Goal: Task Accomplishment & Management: Complete application form

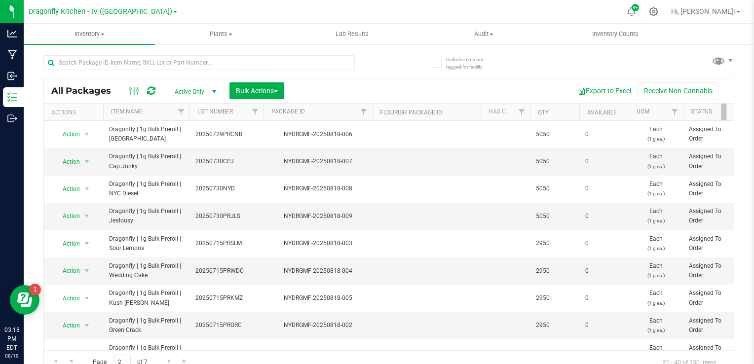
click at [322, 92] on div "Export to Excel Receive Non-Cannabis" at bounding box center [509, 90] width 435 height 17
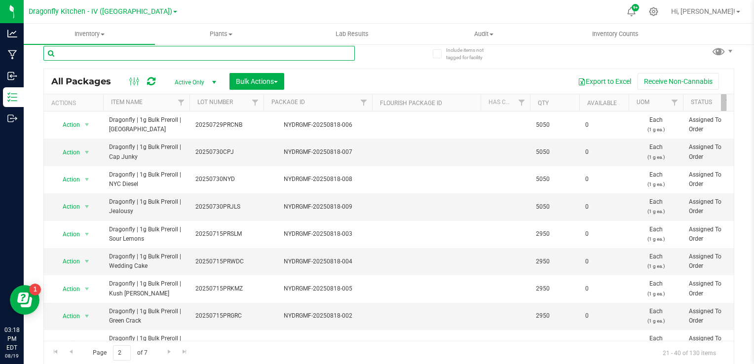
click at [198, 52] on input "text" at bounding box center [199, 53] width 312 height 15
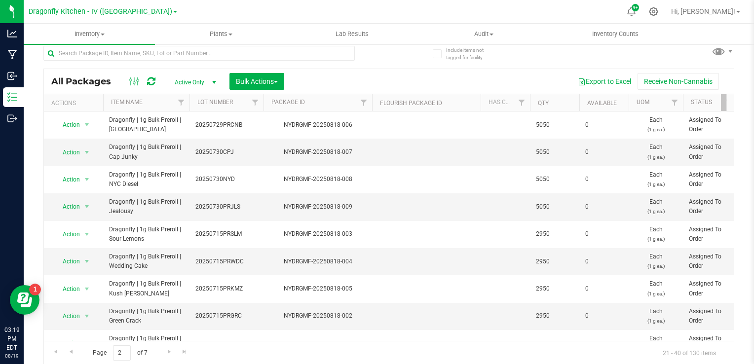
click at [458, 78] on div "Export to Excel Receive Non-Cannabis" at bounding box center [509, 81] width 435 height 17
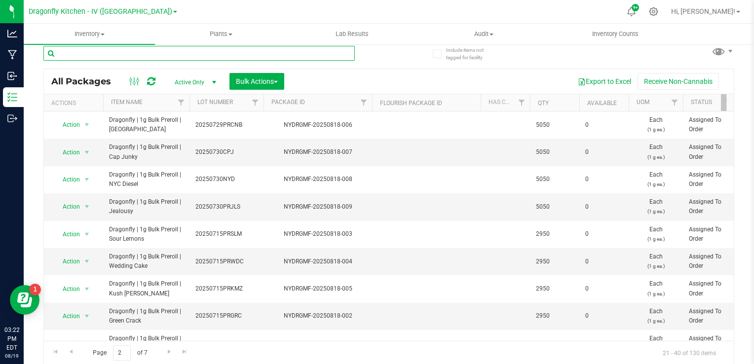
click at [310, 54] on input "text" at bounding box center [199, 53] width 312 height 15
click at [102, 51] on input "text" at bounding box center [199, 53] width 312 height 15
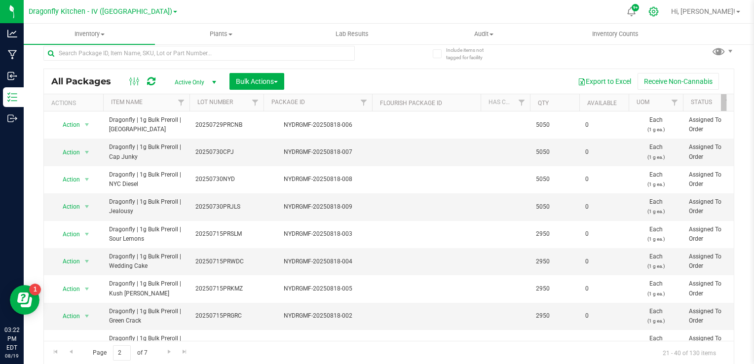
click at [659, 16] on icon at bounding box center [654, 11] width 10 height 10
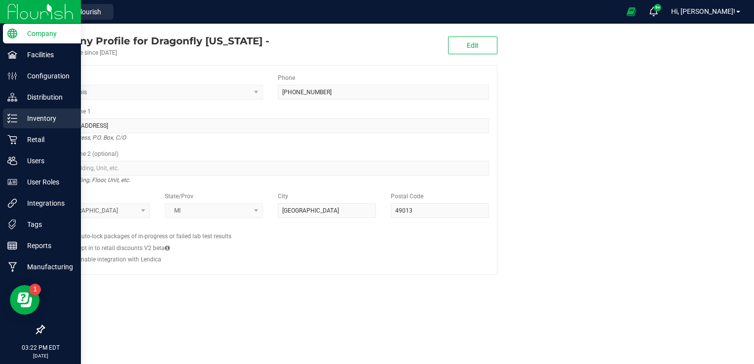
click at [47, 115] on p "Inventory" at bounding box center [46, 119] width 59 height 12
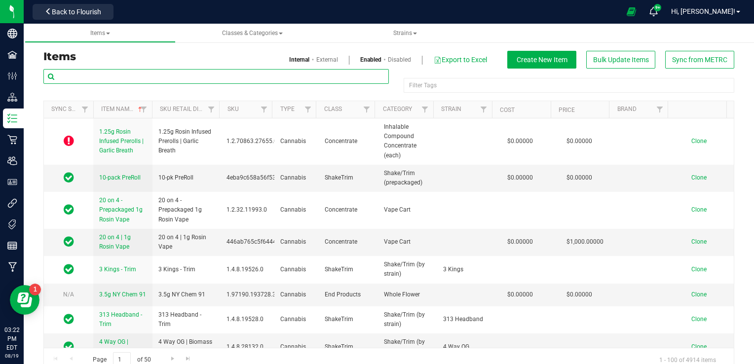
click at [205, 78] on input "text" at bounding box center [216, 76] width 346 height 15
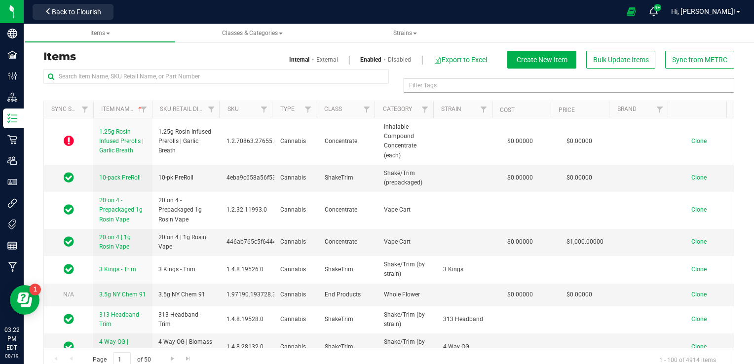
click at [426, 84] on div "Filter Tags" at bounding box center [569, 85] width 331 height 15
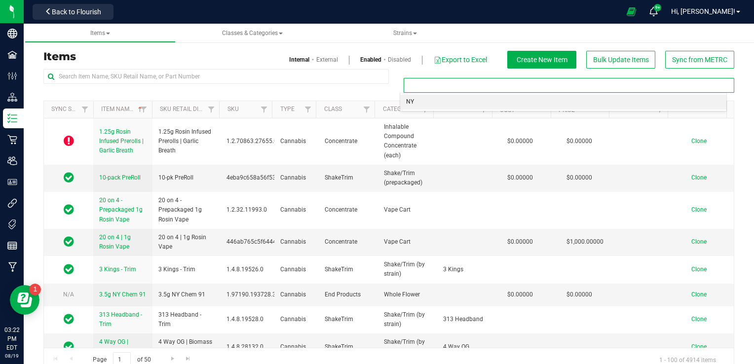
click at [426, 104] on li "NY" at bounding box center [563, 102] width 326 height 15
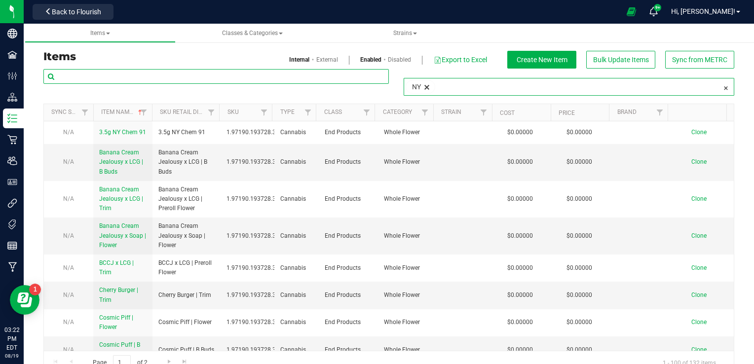
click at [237, 71] on input "text" at bounding box center [216, 76] width 346 height 15
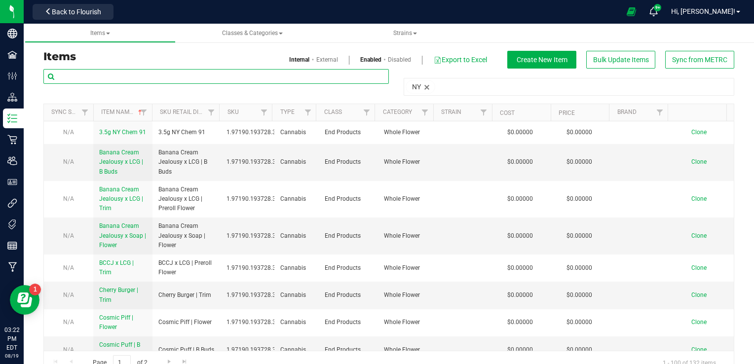
type input "a"
type input "disposable"
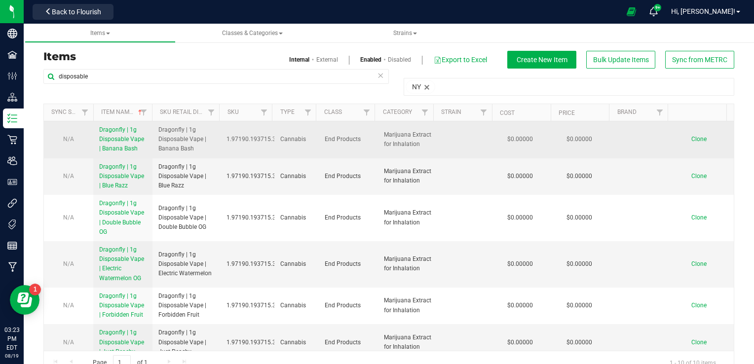
drag, startPoint x: 97, startPoint y: 129, endPoint x: 136, endPoint y: 148, distance: 43.9
click at [136, 148] on td "Dragonfly | 1g Disposable Vape | Banana Bash" at bounding box center [122, 139] width 59 height 37
copy span "Dragonfly | 1g Disposable Vape | Banana Bash"
click at [692, 139] on span "Clone" at bounding box center [699, 139] width 15 height 7
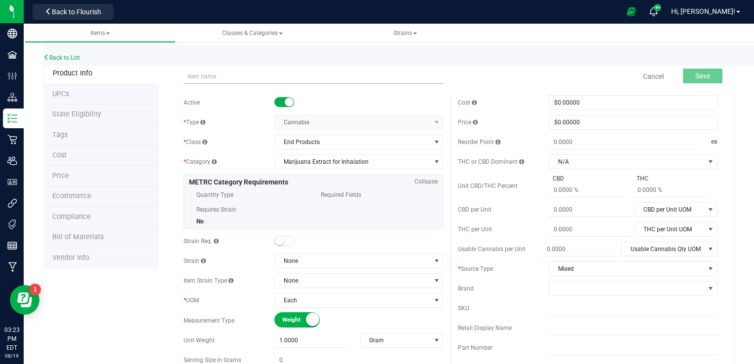
click at [274, 79] on input "text" at bounding box center [314, 76] width 260 height 15
type input "Dragonfly | 1g Disposable Vape | Red Razzleberry"
click at [696, 73] on span "Save" at bounding box center [703, 76] width 15 height 8
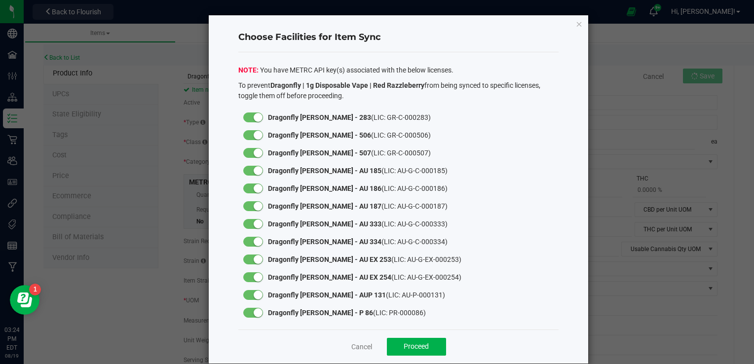
click at [254, 116] on small at bounding box center [258, 117] width 9 height 9
click at [256, 134] on small at bounding box center [258, 135] width 9 height 9
click at [256, 156] on small at bounding box center [258, 153] width 9 height 9
click at [255, 175] on small at bounding box center [258, 170] width 9 height 9
click at [255, 189] on small at bounding box center [258, 188] width 9 height 9
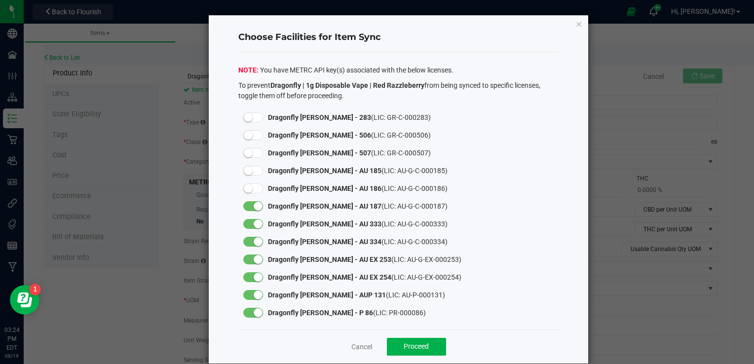
click at [254, 206] on small at bounding box center [258, 206] width 9 height 9
click at [254, 224] on small at bounding box center [258, 224] width 9 height 9
click at [254, 240] on small at bounding box center [258, 241] width 9 height 9
click at [254, 261] on small at bounding box center [258, 259] width 9 height 9
click at [254, 280] on small at bounding box center [258, 277] width 9 height 9
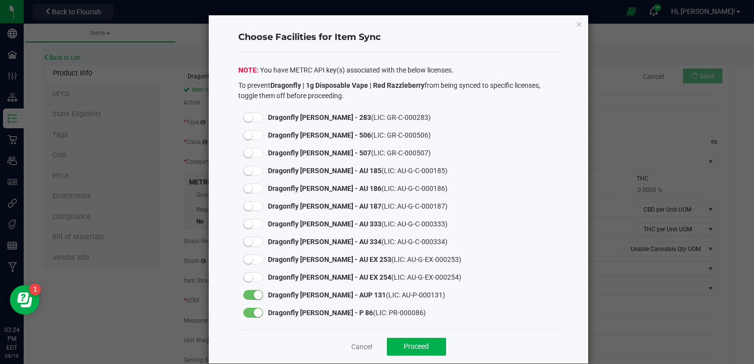
click at [255, 295] on small at bounding box center [258, 295] width 9 height 9
click at [255, 315] on small at bounding box center [258, 313] width 9 height 9
click at [417, 347] on span "Proceed" at bounding box center [416, 347] width 25 height 8
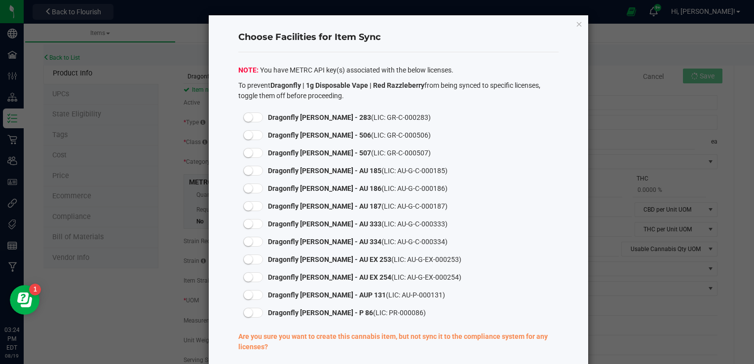
scroll to position [54, 0]
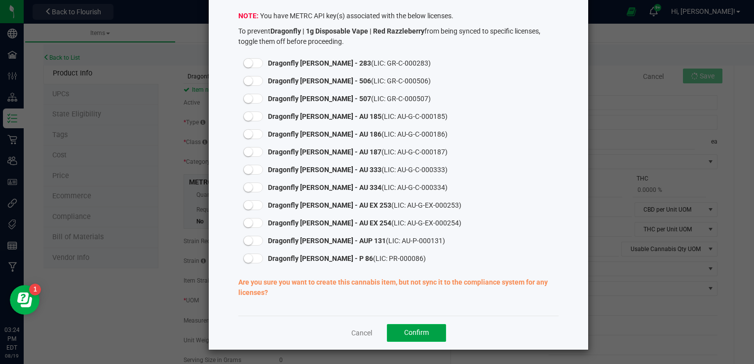
click at [404, 336] on span "Confirm" at bounding box center [416, 333] width 25 height 8
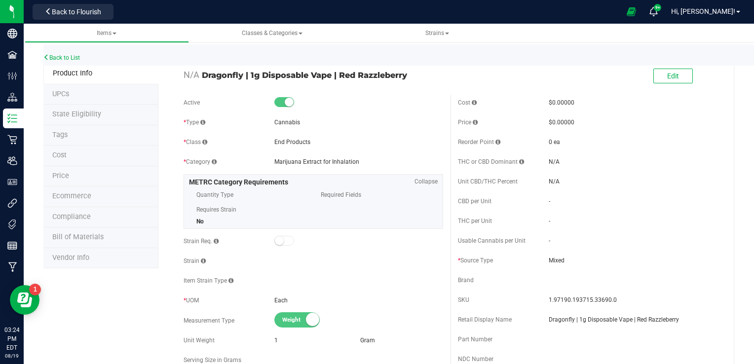
click at [104, 137] on li "Tags" at bounding box center [100, 135] width 115 height 21
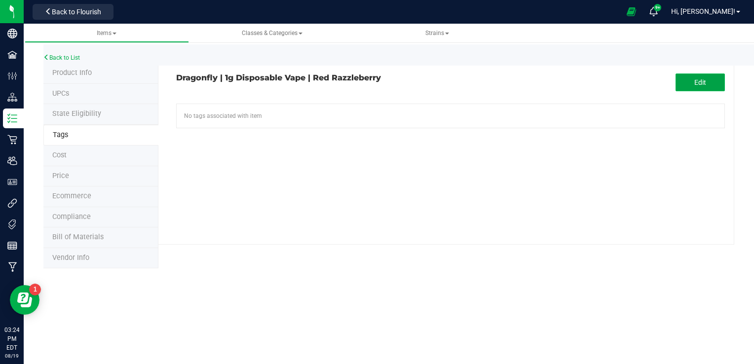
click at [693, 88] on button "Edit" at bounding box center [700, 83] width 49 height 18
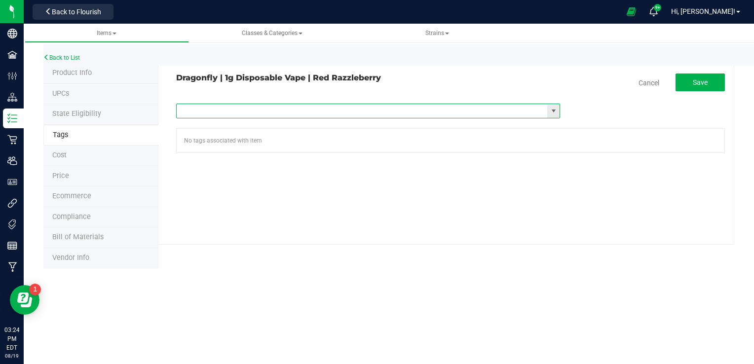
click at [292, 107] on input "text" at bounding box center [362, 111] width 371 height 14
type input "ny"
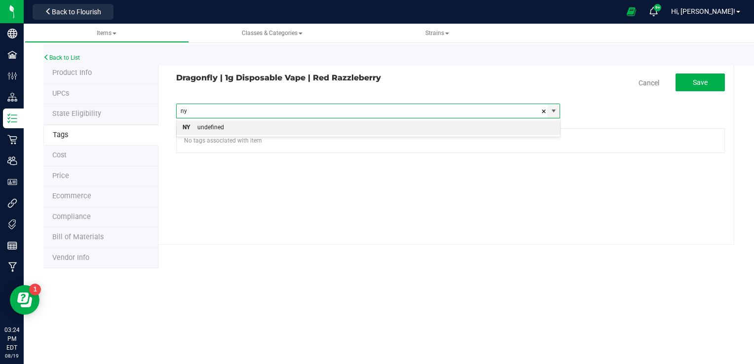
click at [290, 131] on li "NY undefined" at bounding box center [368, 127] width 383 height 15
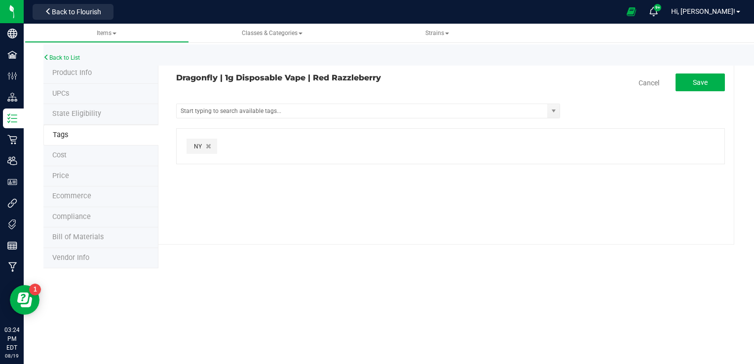
click at [394, 238] on div "Dragonfly | 1g Disposable Vape | Red Razzleberry Cancel Save NY" at bounding box center [446, 154] width 576 height 182
click at [695, 87] on button "Save" at bounding box center [700, 83] width 49 height 18
click at [697, 83] on span "Edit" at bounding box center [701, 83] width 12 height 8
click at [697, 83] on span "Save" at bounding box center [700, 83] width 15 height 8
click at [128, 237] on li "Bill of Materials" at bounding box center [100, 238] width 115 height 21
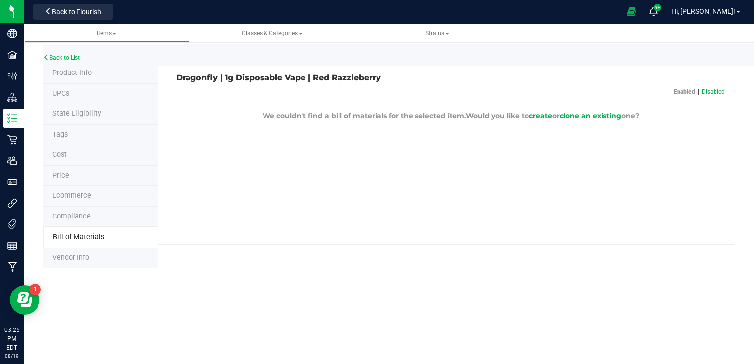
click at [354, 191] on div "Dragonfly | 1g Disposable Vape | Red Razzleberry Enabled | Disabled We couldn't…" at bounding box center [446, 154] width 576 height 182
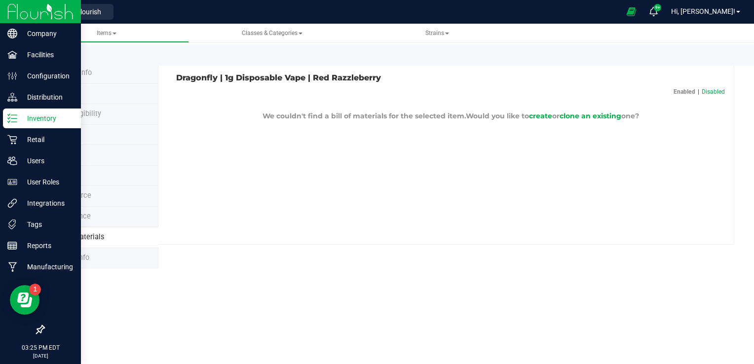
click at [47, 5] on img at bounding box center [40, 11] width 66 height 23
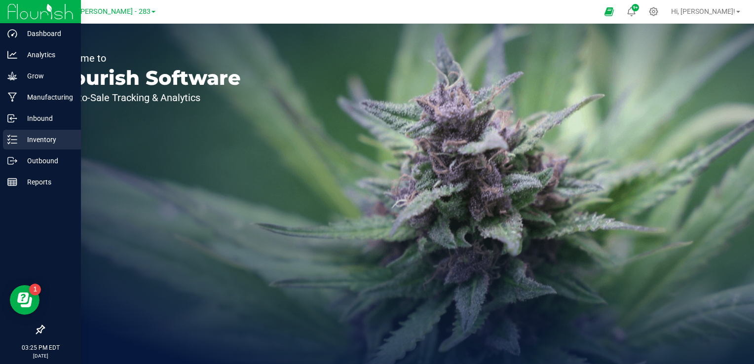
click at [43, 145] on p "Inventory" at bounding box center [46, 140] width 59 height 12
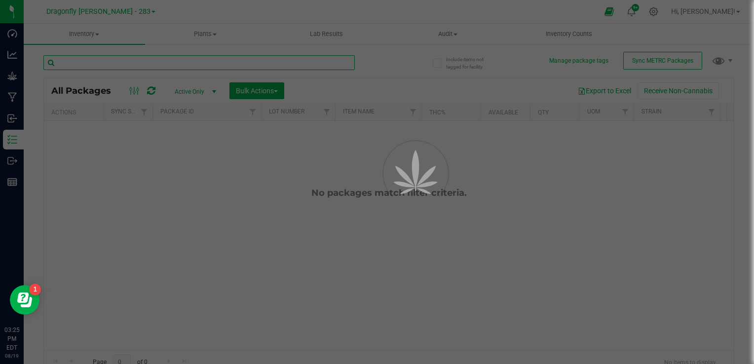
click at [226, 65] on input "text" at bounding box center [199, 62] width 312 height 15
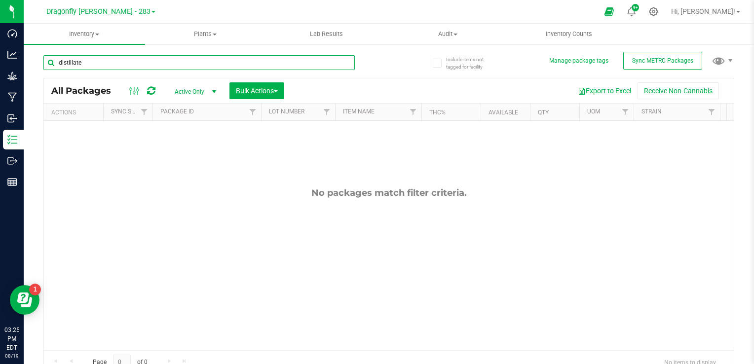
type input "distillate"
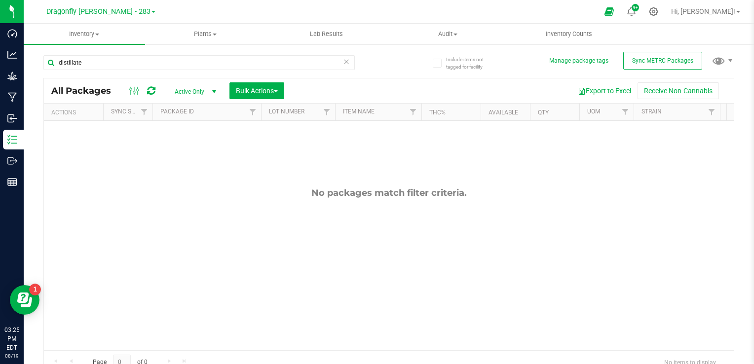
click at [152, 11] on span at bounding box center [154, 12] width 4 height 2
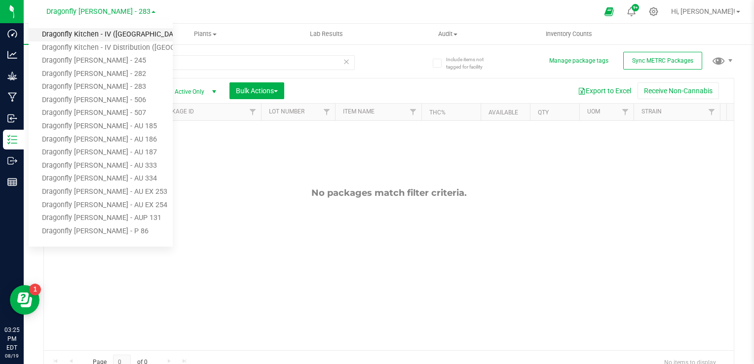
click at [109, 34] on link "Dragonfly Kitchen - IV ([GEOGRAPHIC_DATA])" at bounding box center [101, 34] width 144 height 13
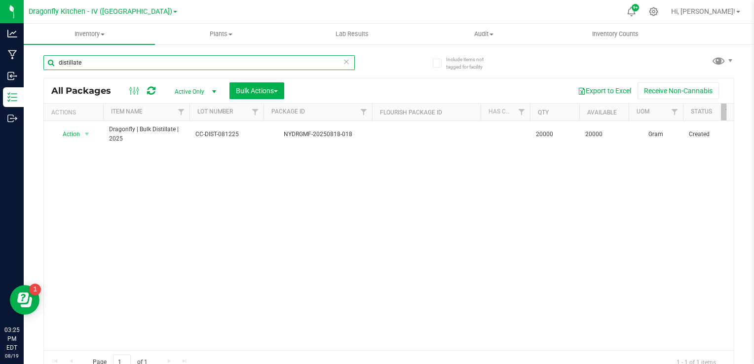
click at [116, 61] on input "distillate" at bounding box center [199, 62] width 312 height 15
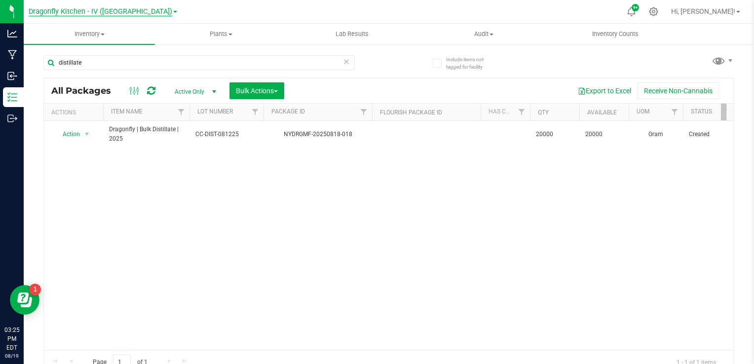
click at [139, 12] on span "Dragonfly Kitchen - IV ([GEOGRAPHIC_DATA])" at bounding box center [101, 11] width 144 height 9
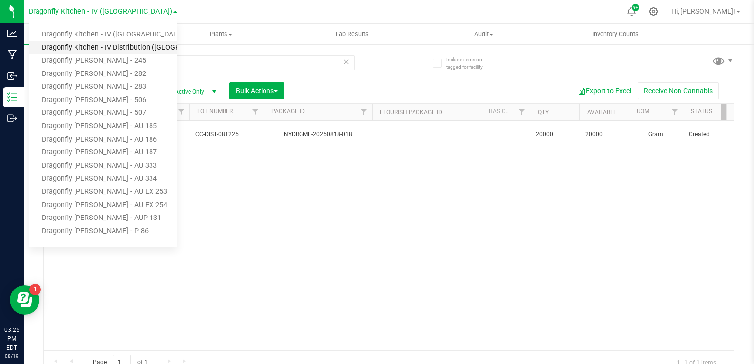
click at [126, 50] on link "Dragonfly Kitchen - IV Distribution (NY)" at bounding box center [103, 47] width 149 height 13
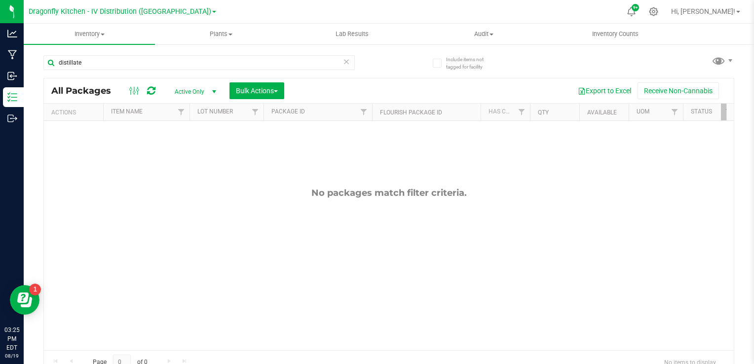
click at [160, 11] on link "Dragonfly Kitchen - IV Distribution (NY)" at bounding box center [123, 10] width 188 height 9
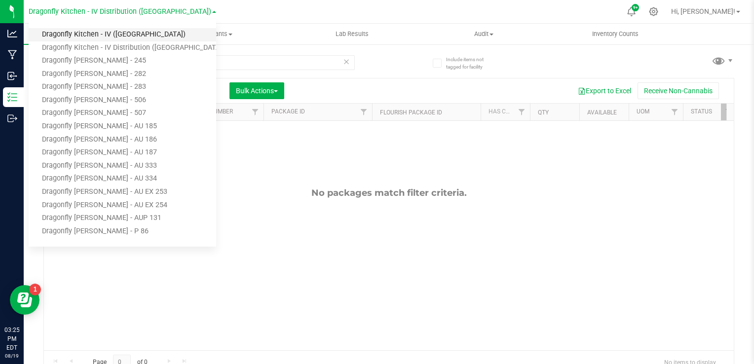
click at [138, 34] on link "Dragonfly Kitchen - IV ([GEOGRAPHIC_DATA])" at bounding box center [123, 34] width 188 height 13
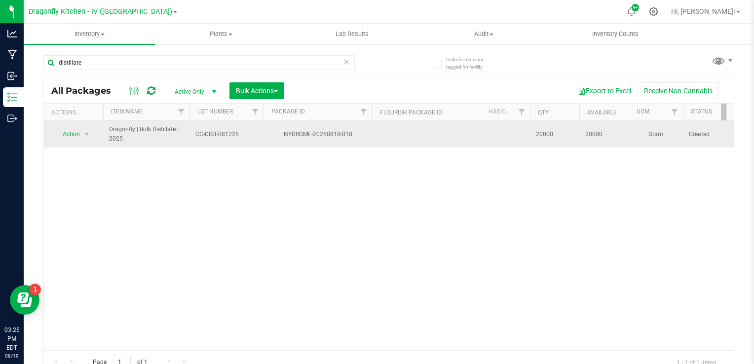
click at [241, 132] on span "CC-DIST-081225" at bounding box center [227, 134] width 62 height 9
click at [91, 132] on span "select" at bounding box center [87, 134] width 8 height 8
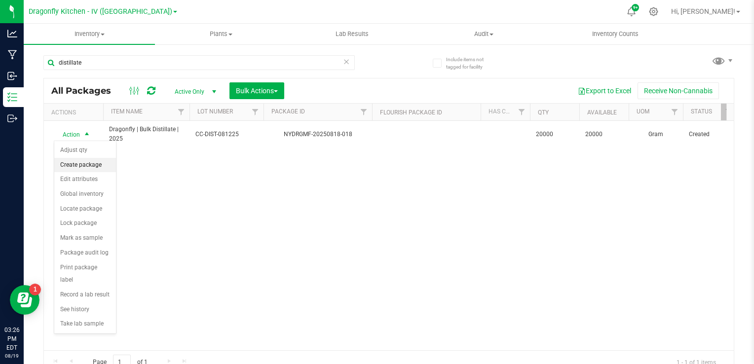
click at [81, 161] on li "Create package" at bounding box center [85, 165] width 62 height 15
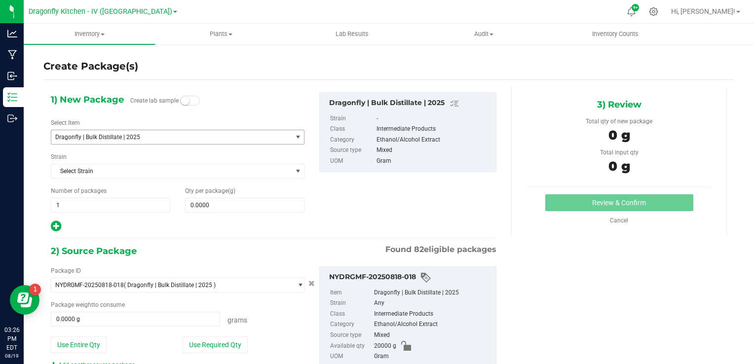
click at [134, 139] on span "Dragonfly | Bulk Distillate | 2025" at bounding box center [167, 137] width 224 height 7
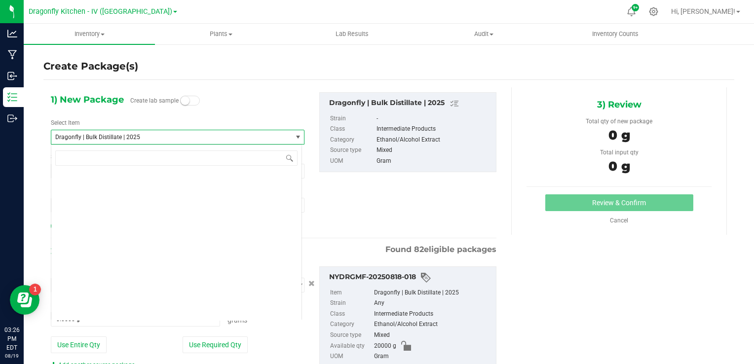
scroll to position [1134, 0]
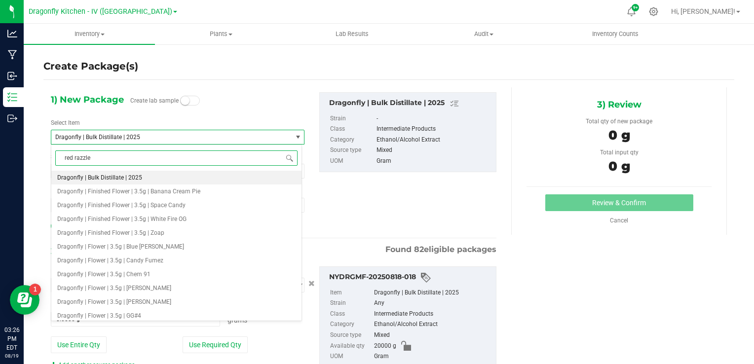
type input "red razzleb"
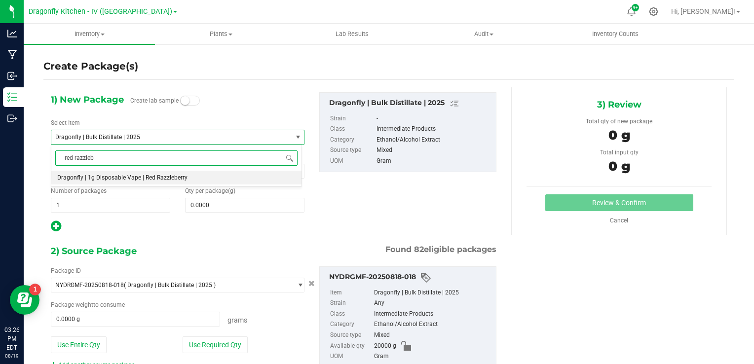
scroll to position [0, 0]
click at [151, 180] on span "Dragonfly | 1g Disposable Vape | Red Razzleberry" at bounding box center [122, 177] width 130 height 7
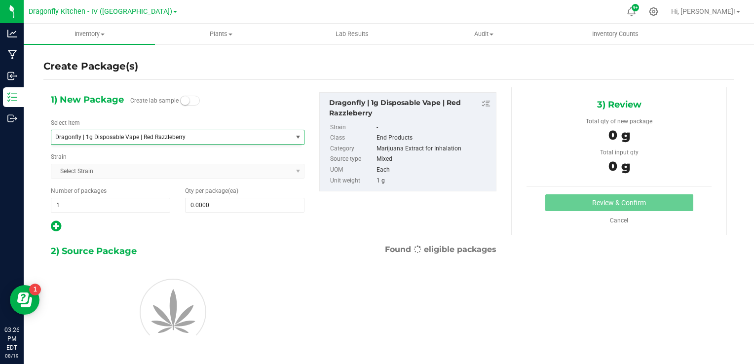
type input "0"
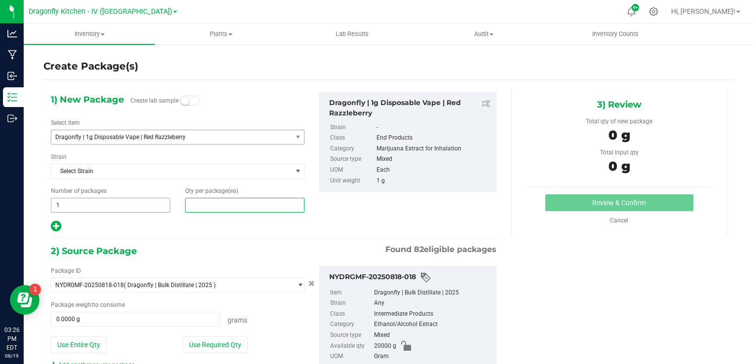
drag, startPoint x: 197, startPoint y: 208, endPoint x: 156, endPoint y: 198, distance: 42.5
click at [156, 198] on div "Number of packages 1 1 Qty per package (ea)" at bounding box center [177, 200] width 269 height 26
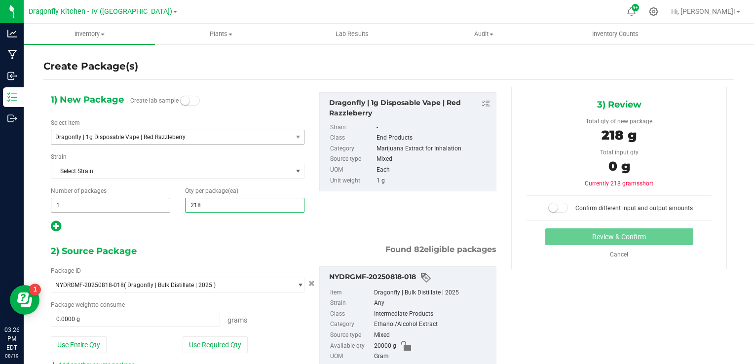
type input "2184"
type input "2,184"
click at [314, 220] on div "1) New Package Create lab sample Select Item Dragonfly | 1g Disposable Vape | R…" at bounding box center [273, 162] width 461 height 141
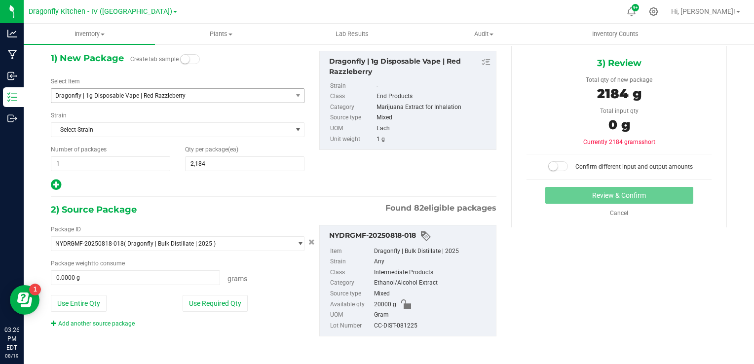
scroll to position [41, 0]
click at [142, 272] on span at bounding box center [135, 278] width 169 height 15
type input "2000"
type input "2000.0000 g"
click at [198, 331] on div "Package ID NYDRGMF-20250818-018 ( Dragonfly | Bulk Distillate | 2025 ) NYDRGMF-…" at bounding box center [273, 282] width 461 height 128
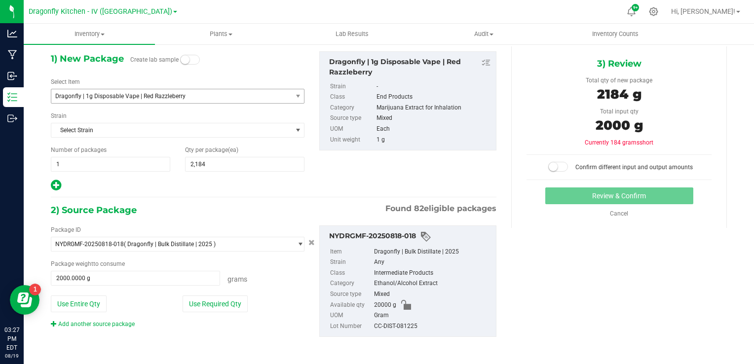
click at [552, 166] on small at bounding box center [553, 166] width 9 height 9
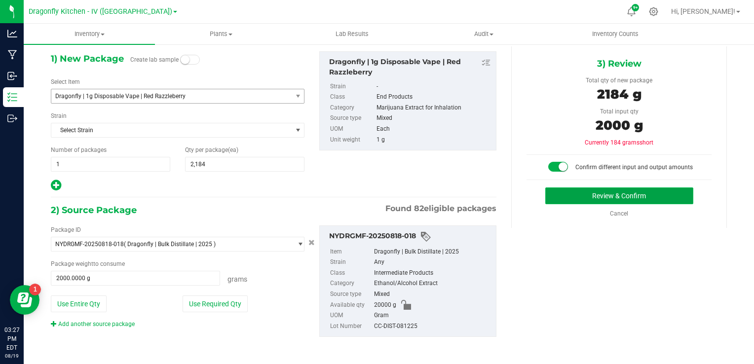
click at [553, 191] on button "Review & Confirm" at bounding box center [620, 196] width 148 height 17
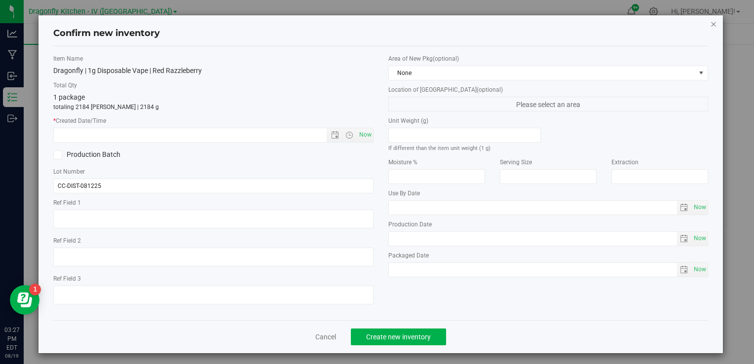
click at [710, 25] on icon "button" at bounding box center [713, 24] width 7 height 12
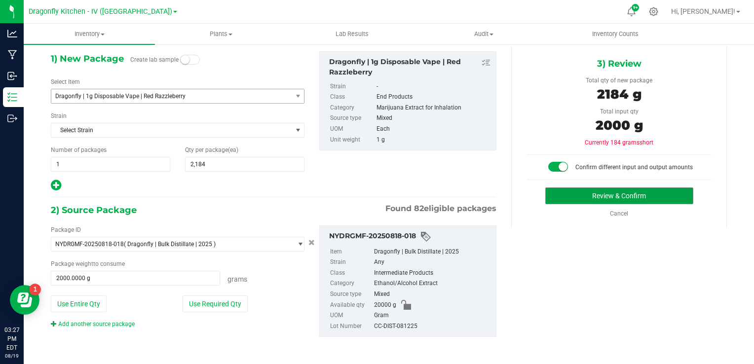
scroll to position [41, 0]
click at [570, 190] on button "Review & Confirm" at bounding box center [620, 195] width 148 height 17
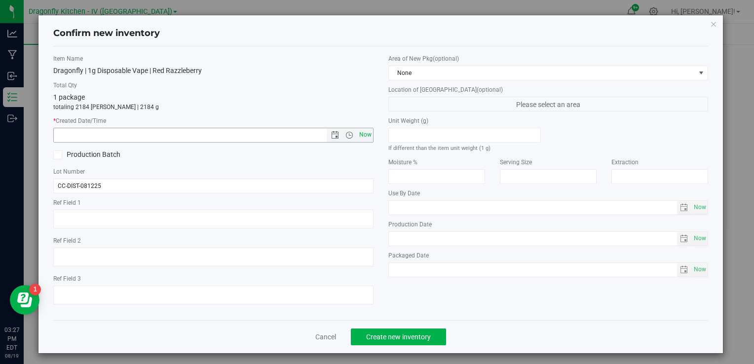
click at [357, 134] on span "Now" at bounding box center [365, 135] width 17 height 14
type input "8/19/2025 3:27 PM"
click at [56, 155] on icon at bounding box center [58, 155] width 6 height 0
click at [0, 0] on input "Production Batch" at bounding box center [0, 0] width 0 height 0
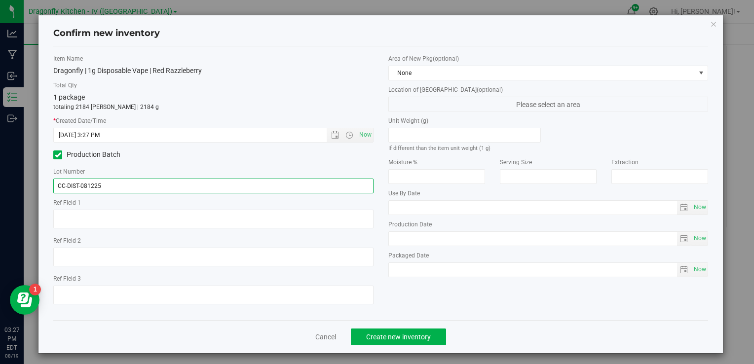
click at [116, 191] on input "CC-DIST-081225" at bounding box center [213, 186] width 320 height 15
paste input "20250424DVAPESK"
type input "20250424DVAPERR"
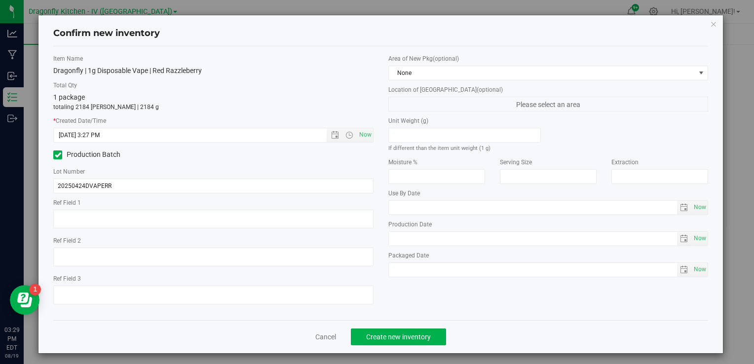
click at [274, 158] on div "Production Batch" at bounding box center [213, 155] width 335 height 15
click at [346, 135] on span "Open the time view" at bounding box center [350, 135] width 8 height 8
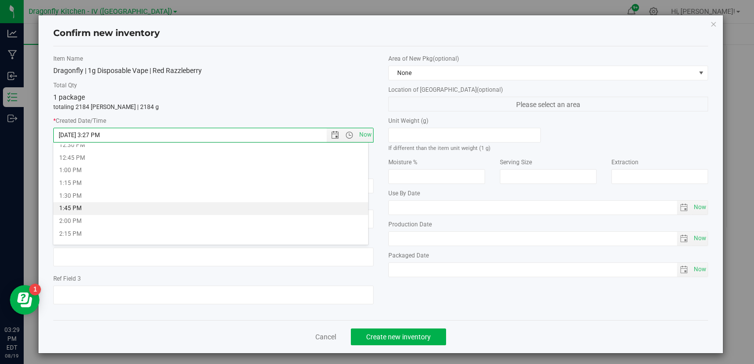
scroll to position [639, 0]
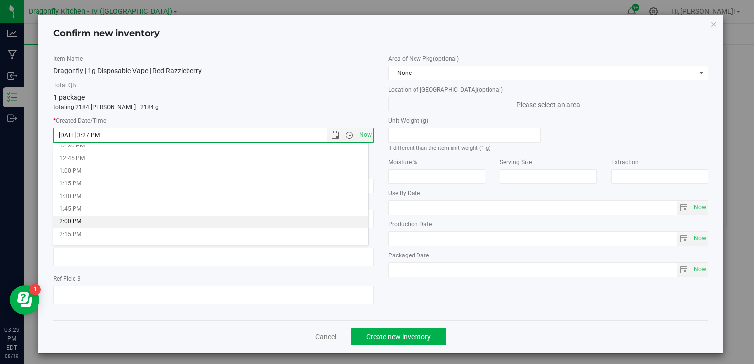
click at [146, 221] on li "2:00 PM" at bounding box center [210, 222] width 315 height 13
type input "8/19/2025 2:00 PM"
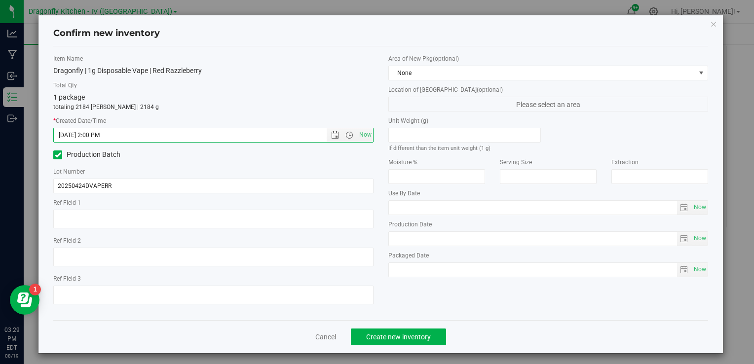
click at [216, 98] on div "1 package totaling 2184 eaches | 2184 g" at bounding box center [213, 101] width 320 height 19
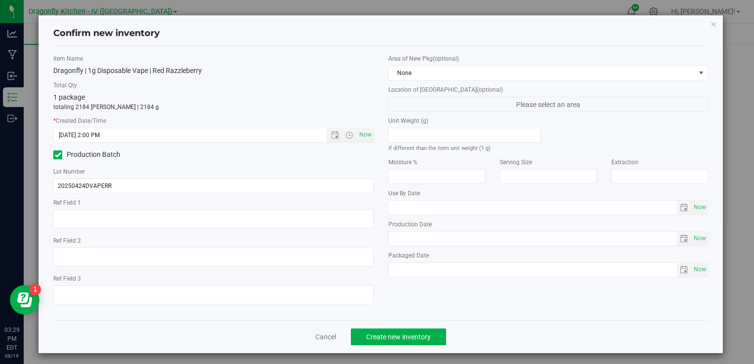
click at [216, 98] on div "1 package totaling 2184 eaches | 2184 g" at bounding box center [213, 101] width 320 height 19
click at [386, 331] on button "Create new inventory" at bounding box center [398, 337] width 95 height 17
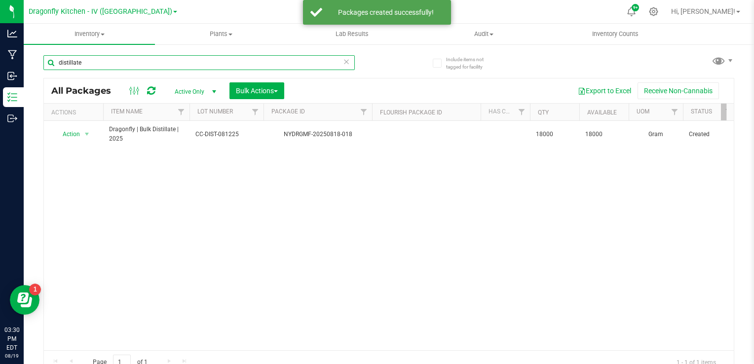
drag, startPoint x: 152, startPoint y: 57, endPoint x: 26, endPoint y: 52, distance: 126.5
click at [26, 52] on div "Include items not tagged for facility distillate All Packages Active Only Activ…" at bounding box center [389, 193] width 731 height 301
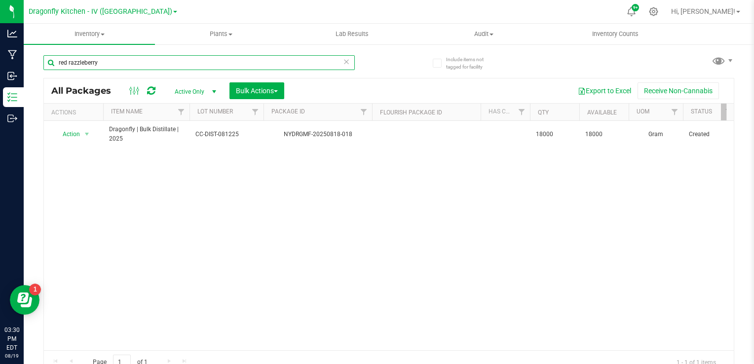
type input "red razzleberry"
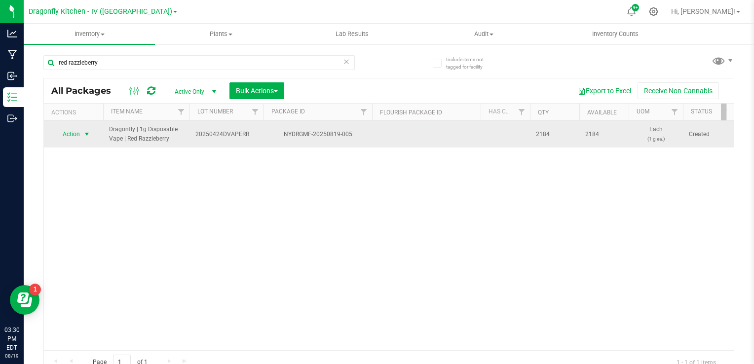
click at [90, 135] on span "select" at bounding box center [87, 134] width 8 height 8
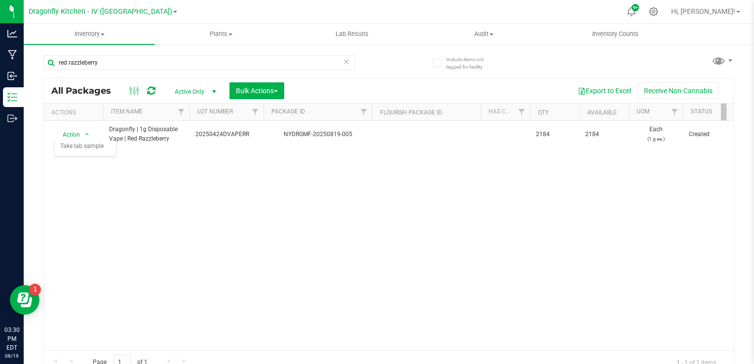
click at [259, 267] on div "Action Action Adjust qty Create package Edit attributes Global inventory Locate…" at bounding box center [389, 236] width 690 height 230
click at [203, 151] on div "Action Action Adjust qty Create package Edit attributes Global inventory Locate…" at bounding box center [389, 236] width 690 height 230
click at [205, 180] on div "Action Action Adjust qty Create package Edit attributes Global inventory Locate…" at bounding box center [389, 236] width 690 height 230
click at [514, 204] on div "Action Action Adjust qty Create package Edit attributes Global inventory Locate…" at bounding box center [389, 236] width 690 height 230
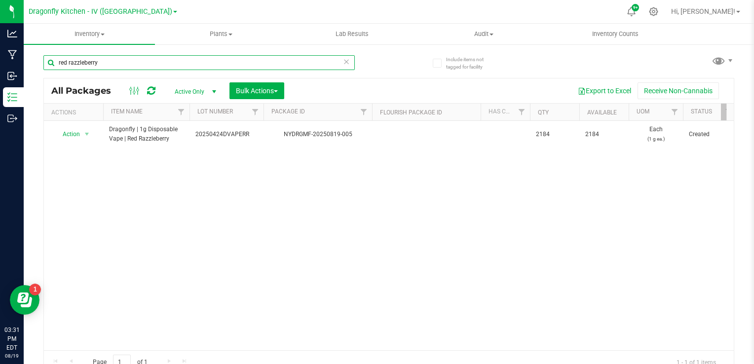
click at [153, 61] on input "red razzleberry" at bounding box center [199, 62] width 312 height 15
type input "]"
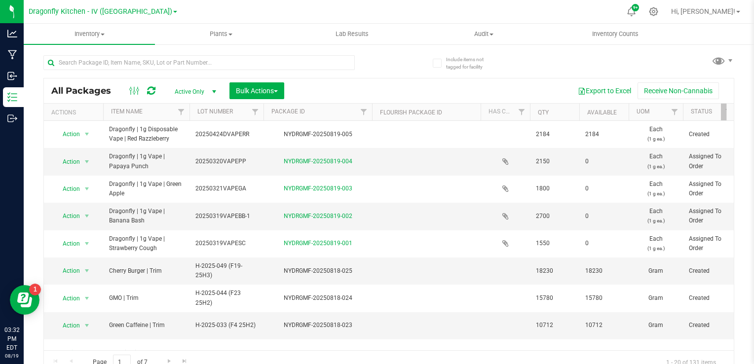
click at [335, 82] on div "All Packages Active Only Active Only Lab Samples Locked All Bulk Actions Add to…" at bounding box center [389, 91] width 690 height 25
click at [324, 91] on div "Export to Excel Receive Non-Cannabis" at bounding box center [509, 90] width 435 height 17
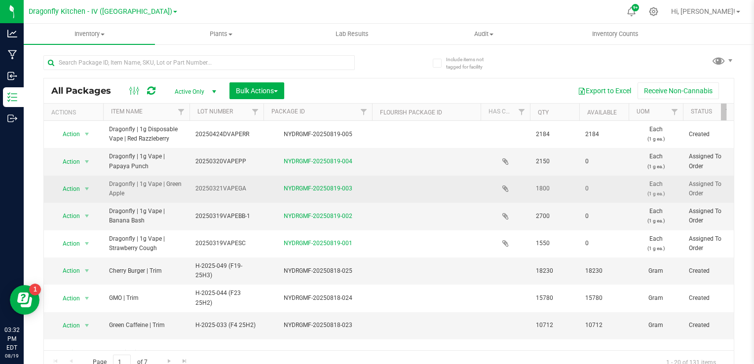
click at [505, 187] on icon at bounding box center [506, 189] width 6 height 8
click at [338, 182] on td "NYDRGMF-20250819-003" at bounding box center [318, 189] width 109 height 27
click at [335, 189] on link "NYDRGMF-20250819-003" at bounding box center [318, 188] width 69 height 7
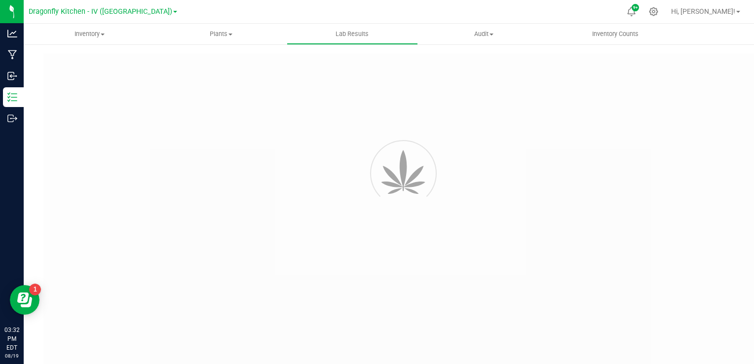
type input "NYDRGMF-20250331-008"
type input "2503RLI0219-0816"
type input "NYDRGMF-20250331-008"
type input "04/04/2025 8:39 AM"
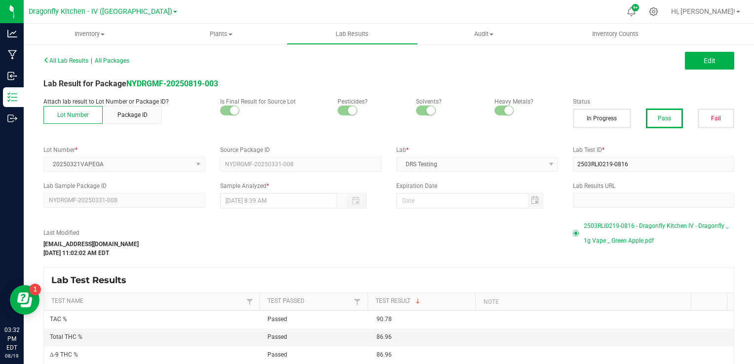
click at [376, 236] on div "Last Modified austin@dragonflymichigan.com Apr 28, 2025 11:02:02 AM EDT" at bounding box center [301, 243] width 530 height 29
click at [226, 249] on div "Last Modified austin@dragonflymichigan.com Apr 28, 2025 11:02:02 AM EDT" at bounding box center [301, 243] width 530 height 29
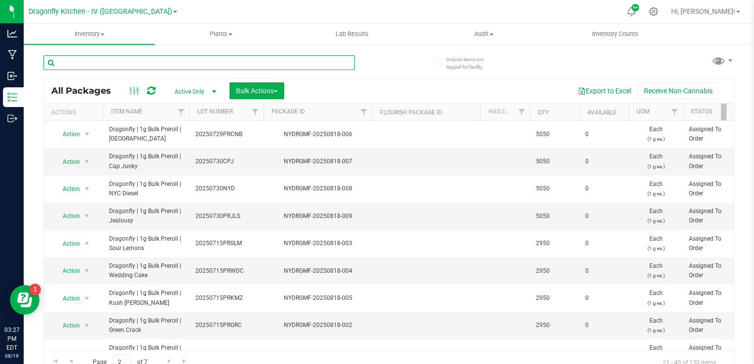
click at [100, 60] on input "text" at bounding box center [199, 62] width 312 height 15
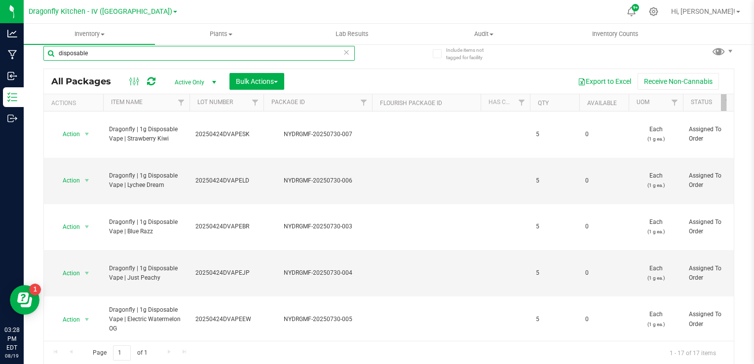
drag, startPoint x: 115, startPoint y: 57, endPoint x: -2, endPoint y: 55, distance: 116.5
click at [0, 55] on html "Analytics Manufacturing Inbound Inventory Outbound 03:28 PM EDT [DATE] 08/19 Dr…" at bounding box center [377, 182] width 754 height 364
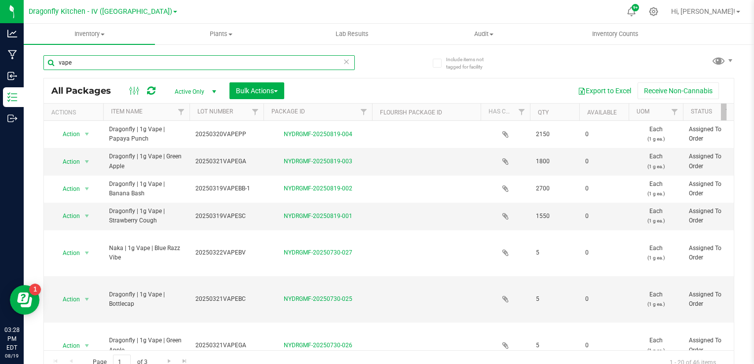
drag, startPoint x: 153, startPoint y: 64, endPoint x: 41, endPoint y: 57, distance: 111.3
click at [41, 57] on div "Include items not tagged for facility vape All Packages Active Only Active Only…" at bounding box center [389, 193] width 731 height 301
type input "disposable"
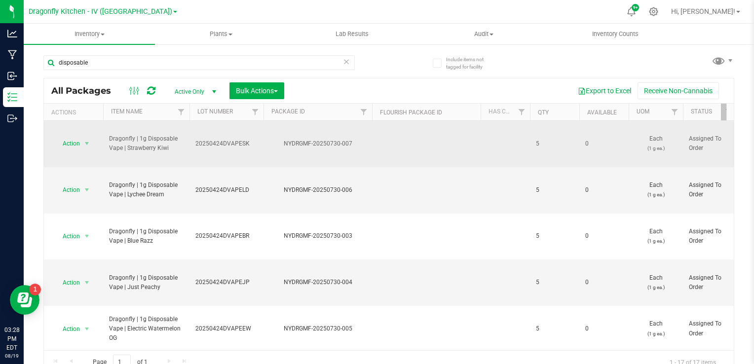
drag, startPoint x: 236, startPoint y: 137, endPoint x: 223, endPoint y: 138, distance: 12.9
click at [223, 139] on span "20250424DVAPESK" at bounding box center [227, 143] width 62 height 9
click at [276, 142] on div "NYDRGMF-20250730-007" at bounding box center [318, 143] width 112 height 9
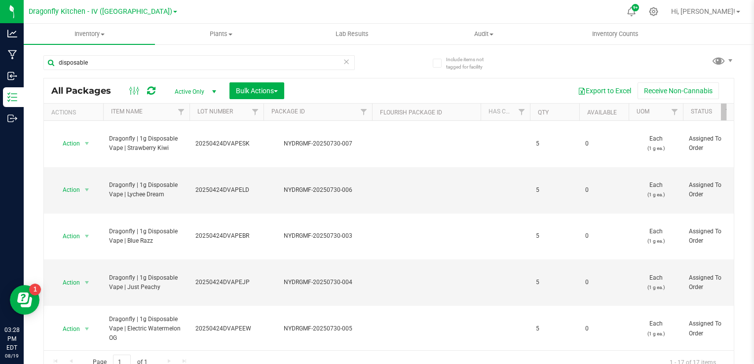
drag, startPoint x: 254, startPoint y: 142, endPoint x: 196, endPoint y: 138, distance: 58.4
click at [196, 139] on span "20250424DVAPESK" at bounding box center [227, 143] width 62 height 9
drag, startPoint x: 247, startPoint y: 139, endPoint x: 173, endPoint y: 135, distance: 74.1
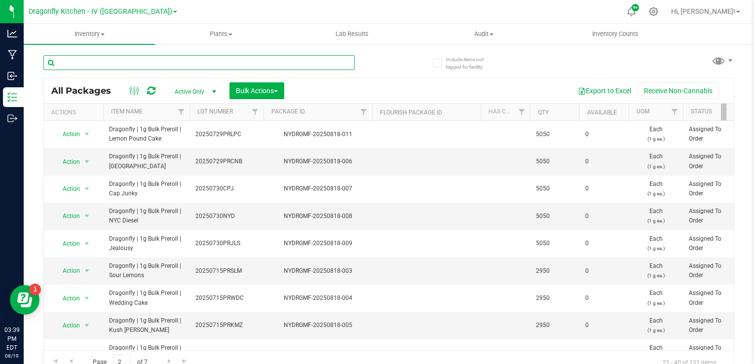
click at [137, 60] on input "text" at bounding box center [199, 62] width 312 height 15
type input "d"
type input "red razzleberry"
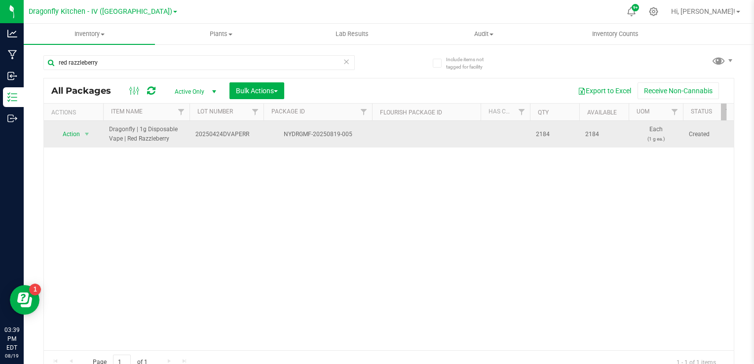
drag, startPoint x: 364, startPoint y: 138, endPoint x: 283, endPoint y: 136, distance: 81.0
click at [283, 136] on div "NYDRGMF-20250819-005" at bounding box center [318, 134] width 112 height 9
copy div "NYDRGMF-20250819-005"
click at [312, 135] on div "NYDRGMF-20250819-005" at bounding box center [318, 134] width 112 height 9
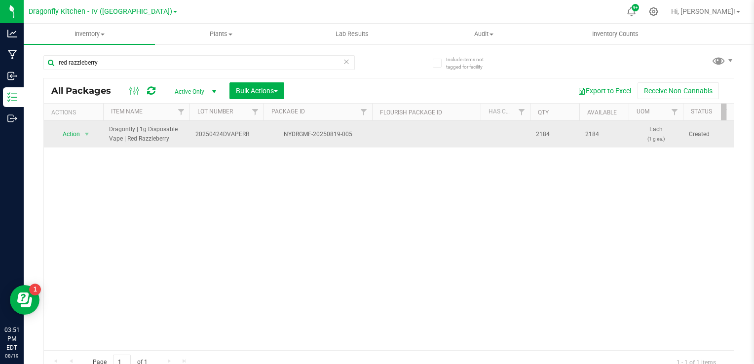
click at [233, 136] on span "20250424DVAPERR" at bounding box center [227, 134] width 62 height 9
click at [315, 132] on div "NYDRGMF-20250819-005" at bounding box center [318, 134] width 112 height 9
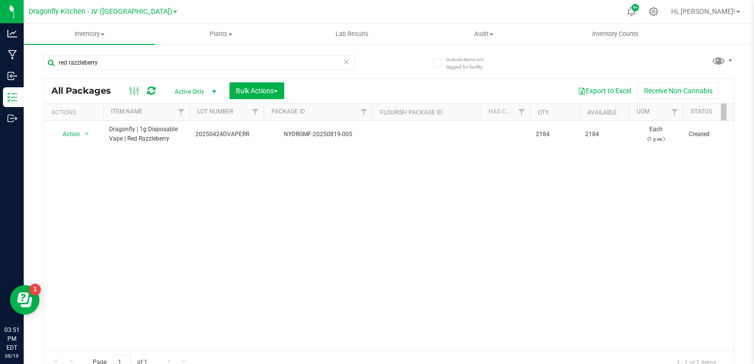
drag, startPoint x: 315, startPoint y: 132, endPoint x: 328, endPoint y: 160, distance: 31.1
click at [328, 160] on div "Action Action Adjust qty Create package Edit attributes Global inventory Locate…" at bounding box center [389, 236] width 690 height 230
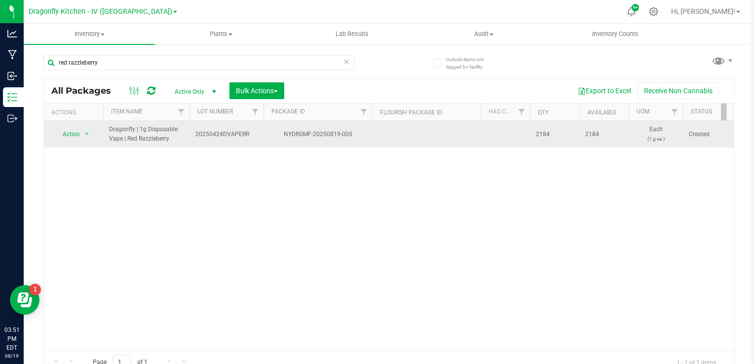
click at [319, 131] on div "NYDRGMF-20250819-005" at bounding box center [318, 134] width 112 height 9
click at [313, 134] on div "NYDRGMF-20250819-005" at bounding box center [318, 134] width 112 height 9
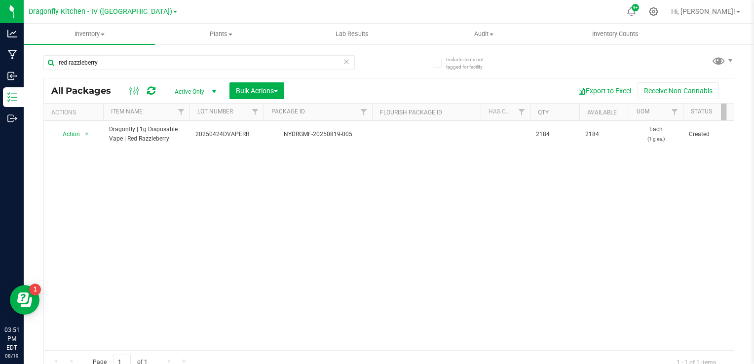
click at [379, 177] on div "Action Action Adjust qty Create package Edit attributes Global inventory Locate…" at bounding box center [389, 236] width 690 height 230
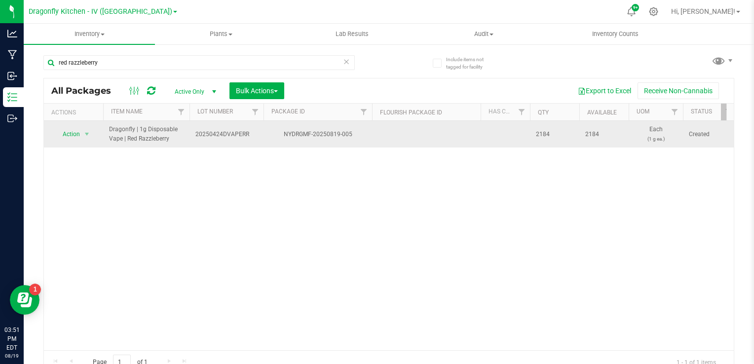
click at [347, 136] on div "NYDRGMF-20250819-005" at bounding box center [318, 134] width 112 height 9
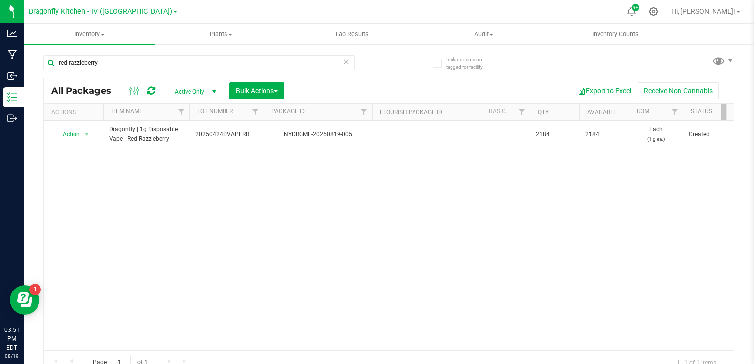
click at [348, 190] on div "Action Action Adjust qty Create package Edit attributes Global inventory Locate…" at bounding box center [389, 236] width 690 height 230
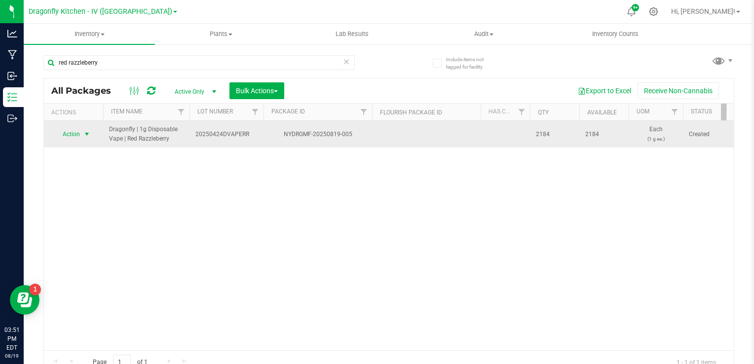
click at [86, 133] on span "select" at bounding box center [87, 134] width 8 height 8
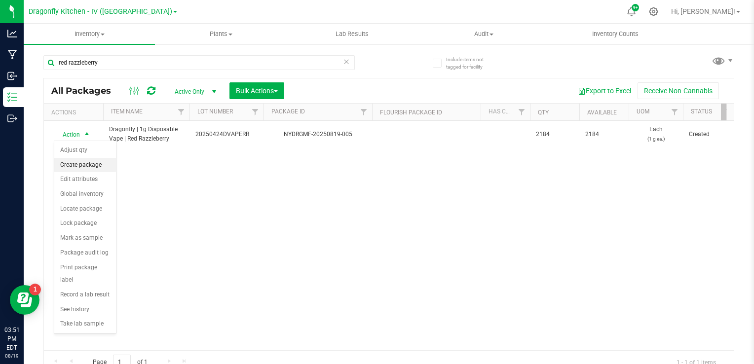
click at [86, 163] on li "Create package" at bounding box center [85, 165] width 62 height 15
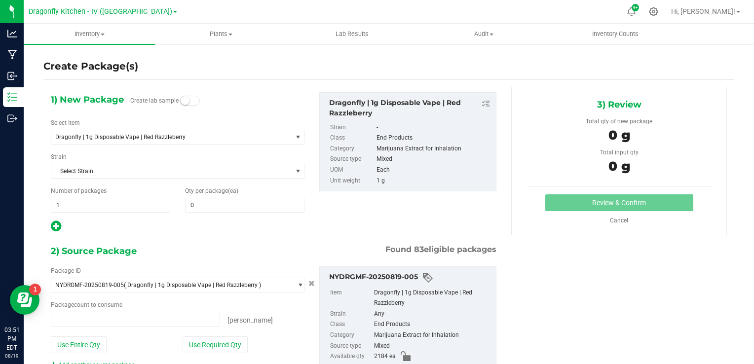
type input "0 ea"
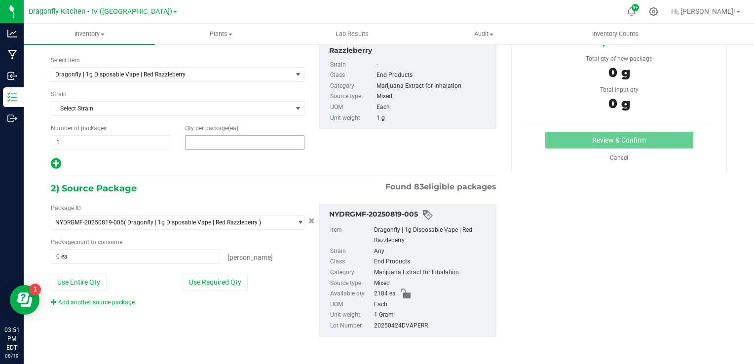
click at [273, 139] on span at bounding box center [244, 142] width 119 height 15
type input "1"
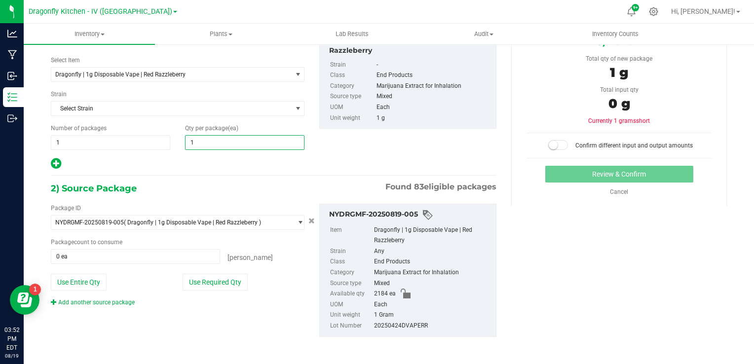
type input "1"
click at [203, 292] on div "Package ID NYDRGMF-20250819-005 ( Dragonfly | 1g Disposable Vape | Red Razzlebe…" at bounding box center [177, 255] width 269 height 103
click at [209, 283] on button "Use Required Qty" at bounding box center [215, 282] width 65 height 17
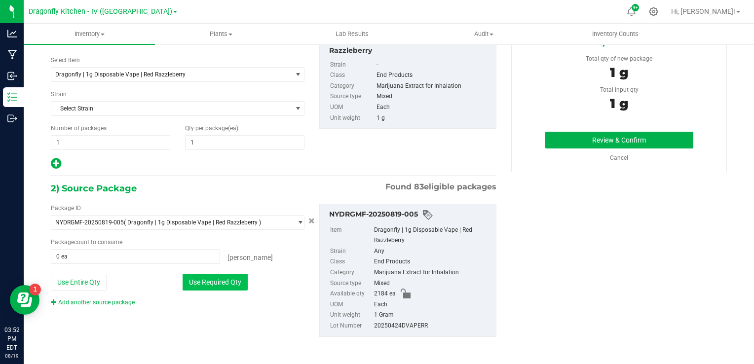
type input "1 ea"
click at [582, 141] on button "Review & Confirm" at bounding box center [620, 140] width 148 height 17
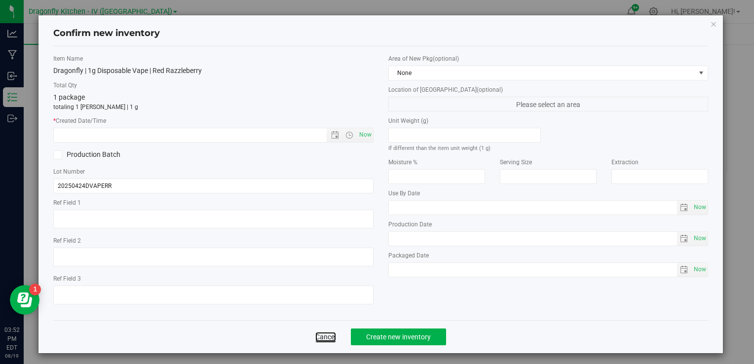
click at [321, 337] on link "Cancel" at bounding box center [325, 337] width 21 height 10
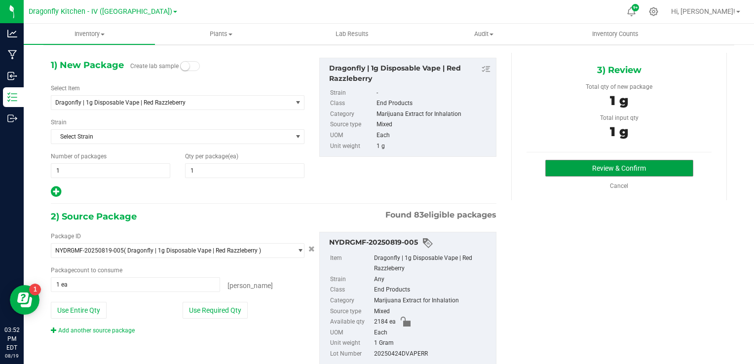
scroll to position [0, 0]
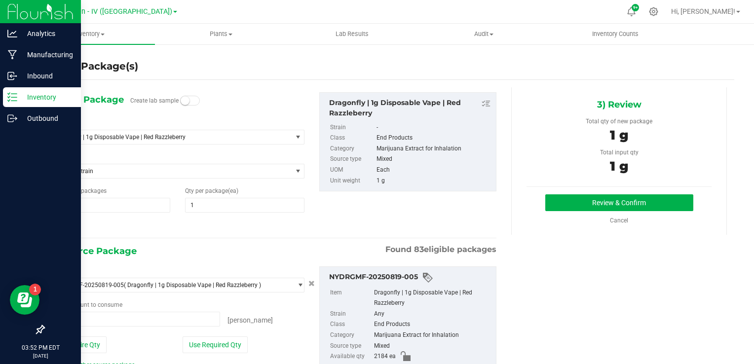
click at [20, 99] on p "Inventory" at bounding box center [46, 97] width 59 height 12
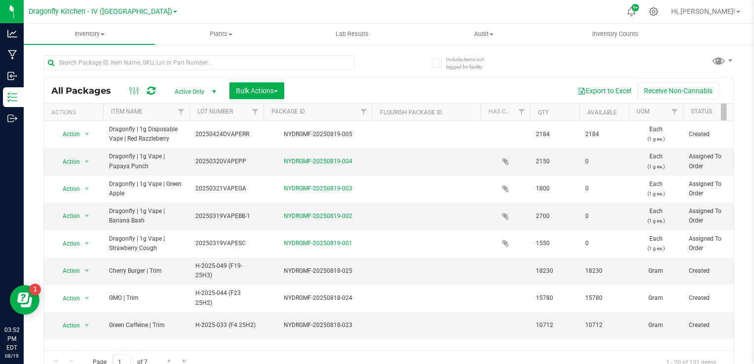
click at [424, 89] on div "Export to Excel Receive Non-Cannabis" at bounding box center [509, 90] width 435 height 17
